Goal: Transaction & Acquisition: Register for event/course

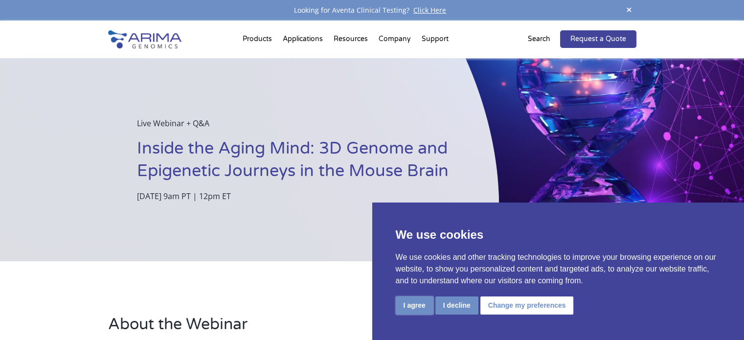
click at [399, 309] on button "I agree" at bounding box center [415, 305] width 38 height 18
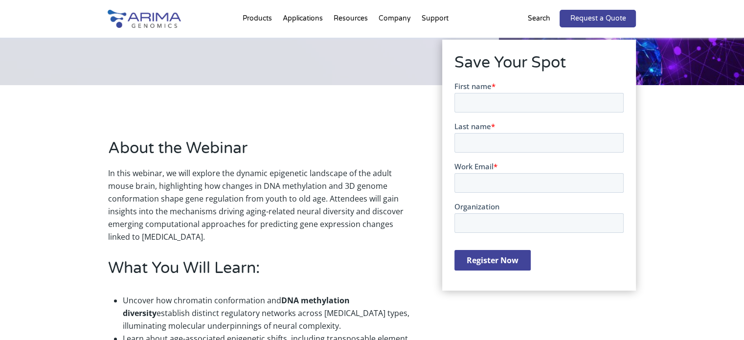
scroll to position [176, 0]
click at [483, 101] on input "First name *" at bounding box center [538, 102] width 169 height 20
type input "[PERSON_NAME]"
type input "Lim"
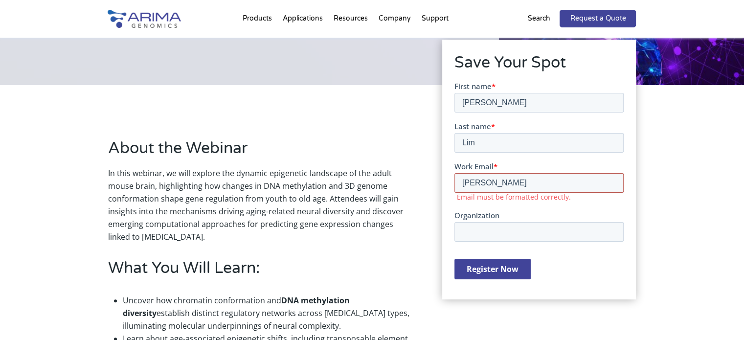
type input "[PERSON_NAME][EMAIL_ADDRESS][DOMAIN_NAME]"
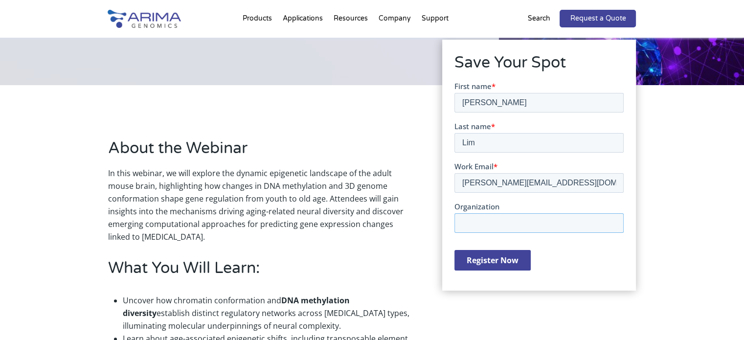
click at [529, 221] on input "Organization" at bounding box center [538, 223] width 169 height 20
type input "SCIENCEWERKE PTE LTD"
click at [486, 262] on input "Register Now" at bounding box center [492, 259] width 76 height 21
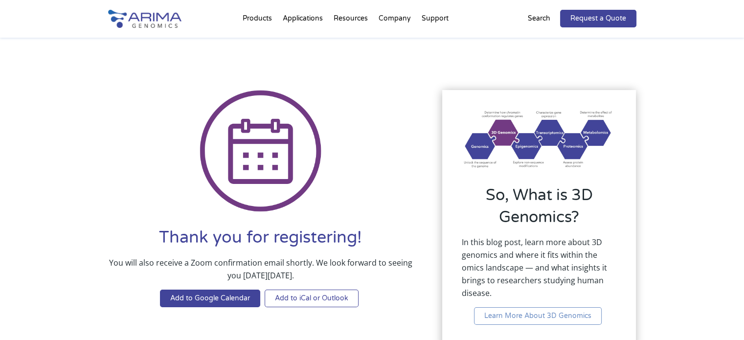
click at [303, 296] on link "Add to iCal or Outlook" at bounding box center [312, 298] width 94 height 18
